Goal: Find specific page/section: Find specific page/section

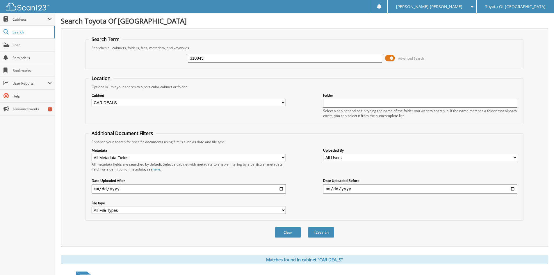
drag, startPoint x: 217, startPoint y: 58, endPoint x: 155, endPoint y: 54, distance: 61.8
click at [155, 54] on div "310845 Advanced Search" at bounding box center [304, 58] width 431 height 16
type input "233686"
click at [308, 227] on button "Search" at bounding box center [321, 232] width 26 height 11
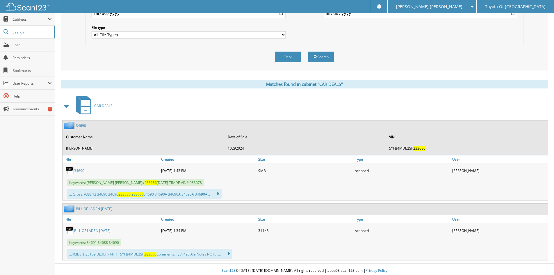
scroll to position [178, 0]
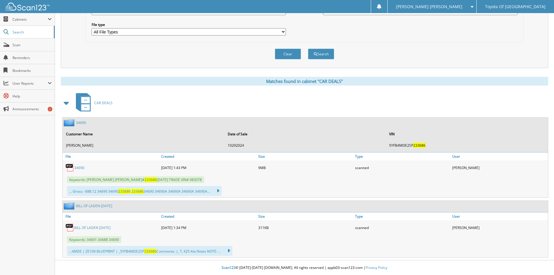
click at [81, 167] on link "34690" at bounding box center [79, 167] width 10 height 5
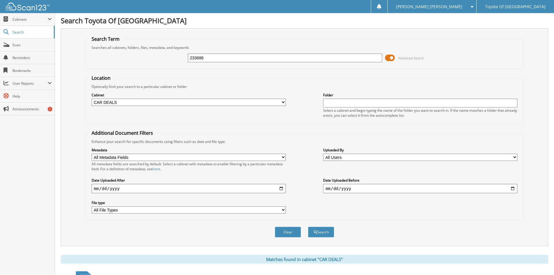
scroll to position [0, 0]
drag, startPoint x: 221, startPoint y: 60, endPoint x: 116, endPoint y: 56, distance: 104.4
click at [117, 56] on div "233686 Advanced Search" at bounding box center [304, 58] width 431 height 16
type input "638321"
click at [308, 227] on button "Search" at bounding box center [321, 232] width 26 height 11
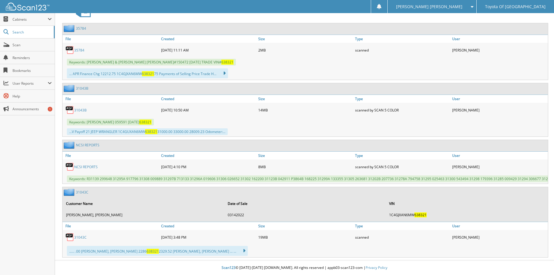
scroll to position [277, 0]
click at [78, 236] on link "31043C" at bounding box center [80, 236] width 12 height 5
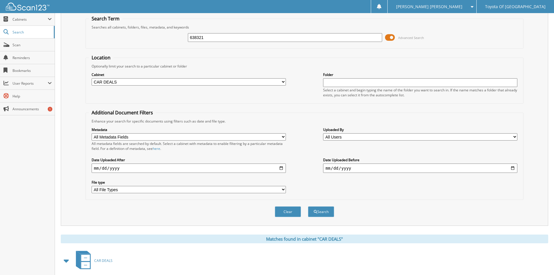
scroll to position [0, 0]
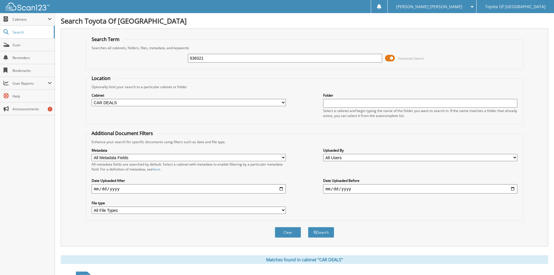
drag, startPoint x: 214, startPoint y: 57, endPoint x: 131, endPoint y: 47, distance: 84.0
click at [131, 47] on fieldset "Search Term Searches all cabinets, folders, files, metadata, and keywords 63832…" at bounding box center [304, 52] width 438 height 33
click at [282, 102] on select "All Cabinets ACCOUNTS PAYABLE ACCOUNTS RECEIVABLE BANKS RECS cancellations CAR …" at bounding box center [189, 102] width 194 height 7
select select "1628"
click at [92, 99] on select "All Cabinets ACCOUNTS PAYABLE ACCOUNTS RECEIVABLE BANKS RECS cancellations CAR …" at bounding box center [189, 102] width 194 height 7
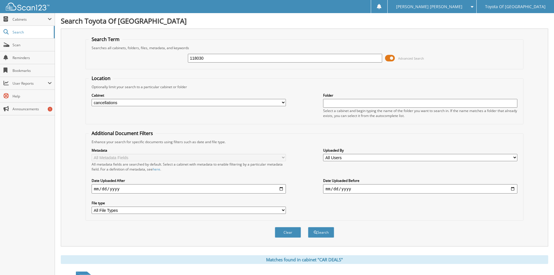
type input "118030"
click at [308, 227] on button "Search" at bounding box center [321, 232] width 26 height 11
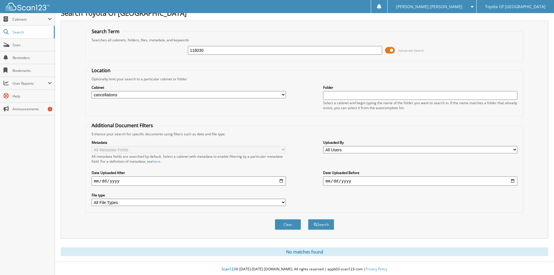
scroll to position [10, 0]
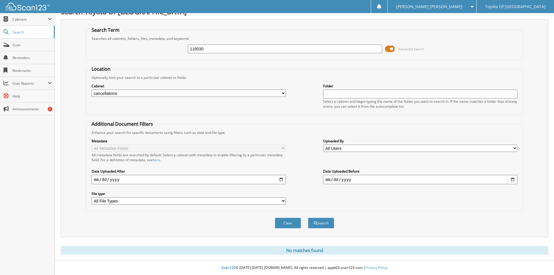
click at [282, 92] on select "All Cabinets ACCOUNTS PAYABLE ACCOUNTS RECEIVABLE BANKS RECS cancellations CAR …" at bounding box center [189, 92] width 194 height 7
select select "1627"
click at [92, 89] on select "All Cabinets ACCOUNTS PAYABLE ACCOUNTS RECEIVABLE BANKS RECS cancellations CAR …" at bounding box center [189, 92] width 194 height 7
click at [314, 223] on span "submit" at bounding box center [315, 222] width 3 height 3
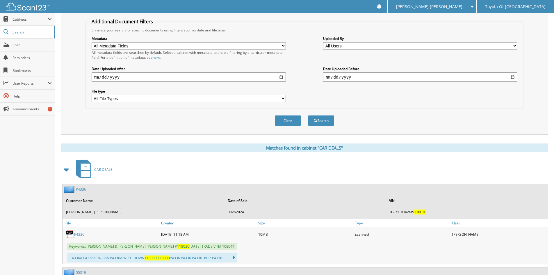
scroll to position [116, 0]
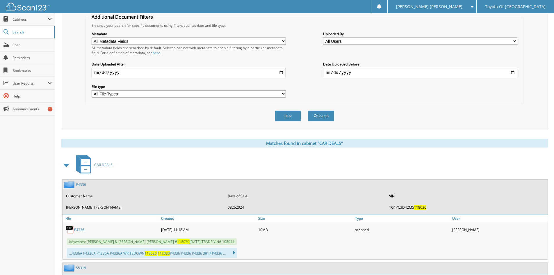
click at [79, 229] on link "P4336" at bounding box center [79, 229] width 10 height 5
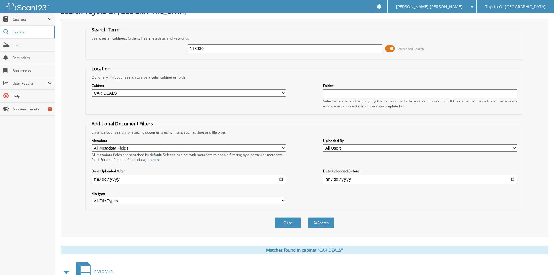
scroll to position [0, 0]
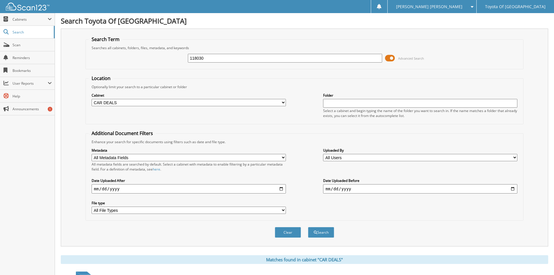
drag, startPoint x: 204, startPoint y: 58, endPoint x: 174, endPoint y: 55, distance: 29.8
click at [174, 55] on div "118030 Advanced Search" at bounding box center [304, 58] width 431 height 16
click at [284, 102] on select "All Cabinets ACCOUNTS PAYABLE ACCOUNTS RECEIVABLE BANKS RECS cancellations CAR …" at bounding box center [189, 102] width 194 height 7
select select "1628"
click at [92, 99] on select "All Cabinets ACCOUNTS PAYABLE ACCOUNTS RECEIVABLE BANKS RECS cancellations CAR …" at bounding box center [189, 102] width 194 height 7
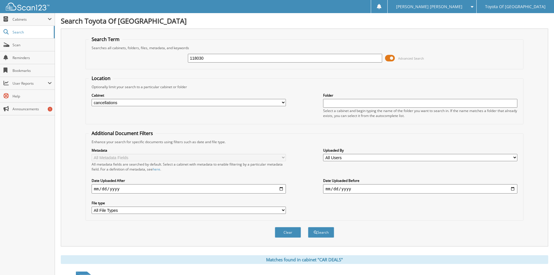
click at [201, 54] on input "118030" at bounding box center [285, 58] width 194 height 9
drag, startPoint x: 204, startPoint y: 55, endPoint x: 174, endPoint y: 55, distance: 29.6
click at [174, 55] on div "118030 Advanced Search" at bounding box center [304, 58] width 431 height 16
type input "065296"
click at [308, 227] on button "Search" at bounding box center [321, 232] width 26 height 11
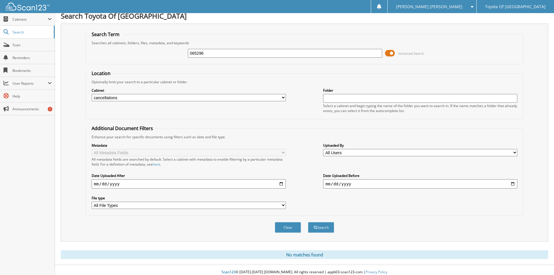
scroll to position [10, 0]
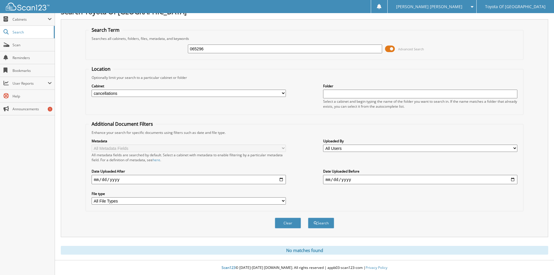
click at [283, 92] on select "All Cabinets ACCOUNTS PAYABLE ACCOUNTS RECEIVABLE BANKS RECS cancellations CAR …" at bounding box center [189, 92] width 194 height 7
select select "1627"
click at [92, 89] on select "All Cabinets ACCOUNTS PAYABLE ACCOUNTS RECEIVABLE BANKS RECS cancellations CAR …" at bounding box center [189, 92] width 194 height 7
click at [320, 226] on button "Search" at bounding box center [321, 222] width 26 height 11
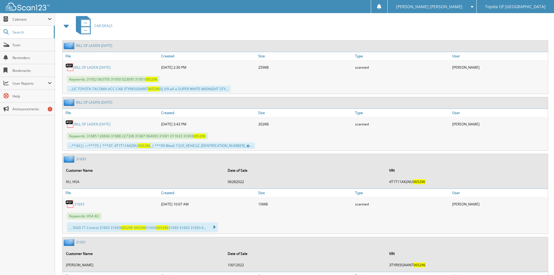
scroll to position [291, 0]
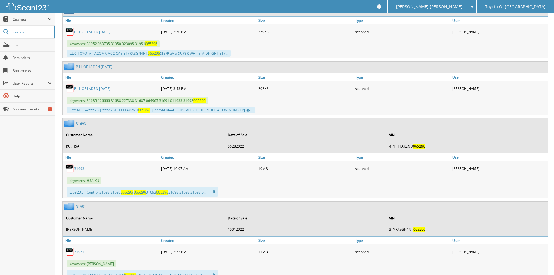
click at [79, 167] on link "31693" at bounding box center [79, 168] width 10 height 5
click at [16, 45] on span "Scan" at bounding box center [31, 44] width 39 height 5
